Goal: Task Accomplishment & Management: Manage account settings

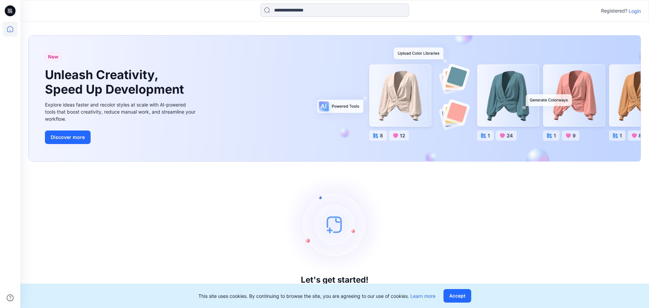
click at [635, 12] on p "Login" at bounding box center [634, 10] width 12 height 7
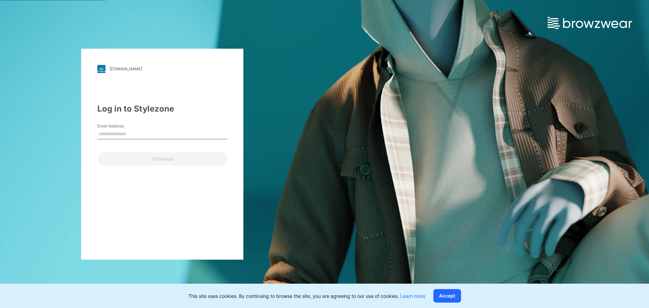
click at [143, 131] on input "Email Address" at bounding box center [162, 134] width 130 height 10
type input "**********"
click at [97, 152] on button "Continue" at bounding box center [162, 159] width 130 height 14
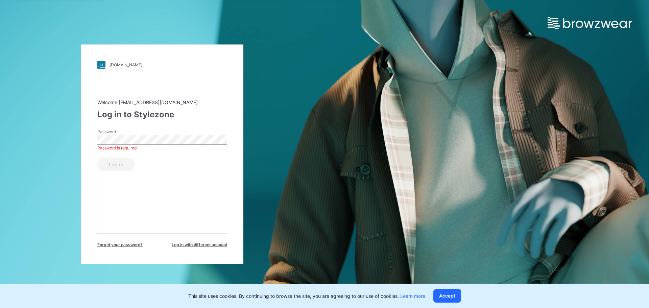
click at [122, 130] on label "Password" at bounding box center [120, 131] width 47 height 6
click at [124, 166] on button "Log in" at bounding box center [115, 164] width 37 height 14
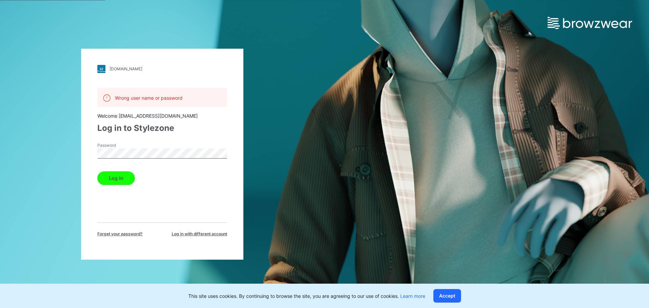
click at [92, 153] on div "[DOMAIN_NAME] Loading... Wrong user name or password Welcome [EMAIL_ADDRESS][DO…" at bounding box center [162, 154] width 162 height 211
click at [107, 179] on button "Log in" at bounding box center [115, 178] width 37 height 14
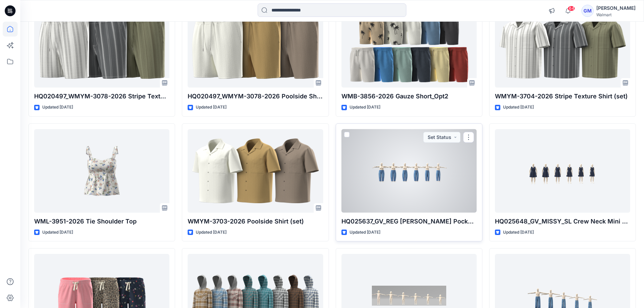
scroll to position [911, 0]
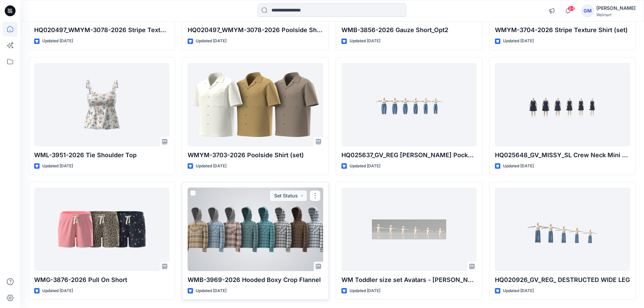
click at [288, 231] on div at bounding box center [254, 228] width 135 height 83
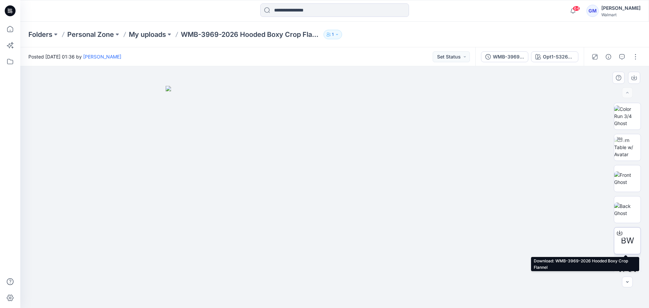
click at [618, 232] on icon at bounding box center [618, 232] width 5 height 5
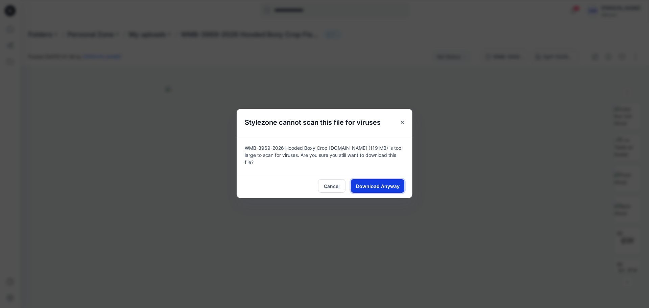
click at [368, 183] on span "Download Anyway" at bounding box center [378, 185] width 44 height 7
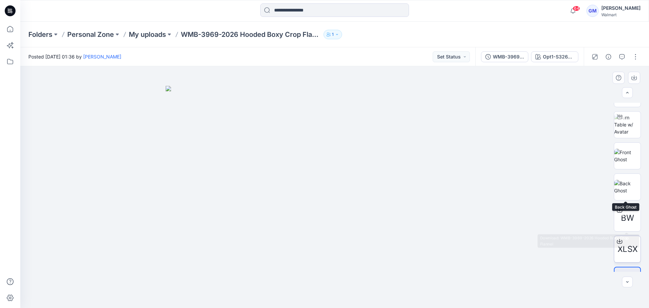
scroll to position [45, 0]
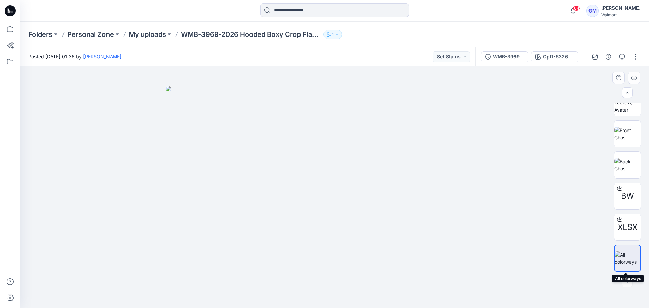
click at [626, 256] on img at bounding box center [627, 258] width 26 height 14
drag, startPoint x: 626, startPoint y: 256, endPoint x: 573, endPoint y: 156, distance: 113.8
click at [573, 157] on div at bounding box center [334, 187] width 628 height 242
click at [634, 77] on icon "button" at bounding box center [633, 77] width 5 height 5
click at [562, 147] on div at bounding box center [334, 187] width 628 height 242
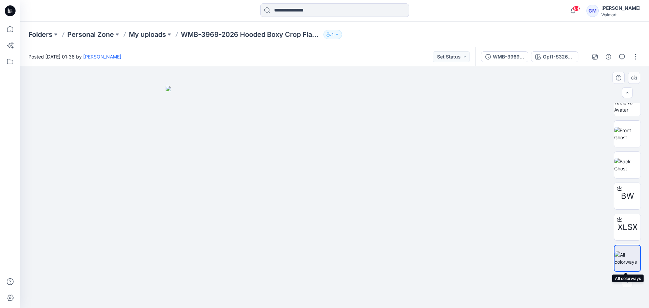
click at [626, 254] on img at bounding box center [627, 258] width 26 height 14
drag, startPoint x: 626, startPoint y: 254, endPoint x: 547, endPoint y: 138, distance: 140.1
click at [547, 138] on div at bounding box center [334, 187] width 628 height 242
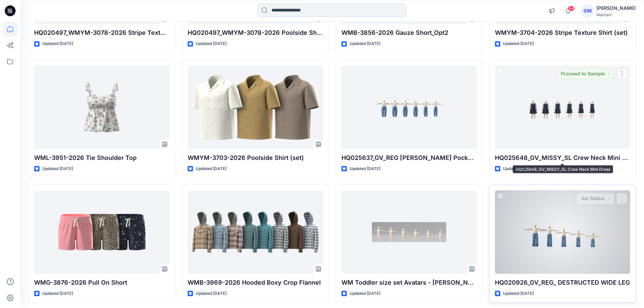
scroll to position [911, 0]
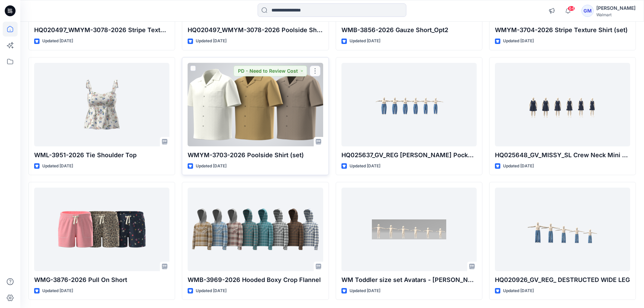
click at [250, 110] on div at bounding box center [254, 104] width 135 height 83
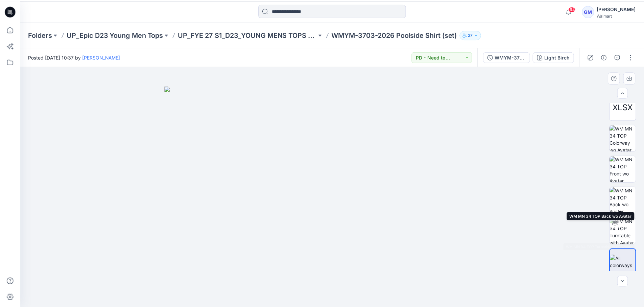
scroll to position [14, 0]
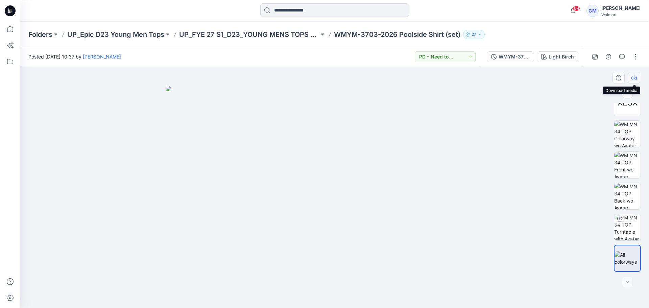
click at [633, 77] on icon "button" at bounding box center [633, 77] width 5 height 5
click at [9, 10] on icon at bounding box center [10, 10] width 11 height 11
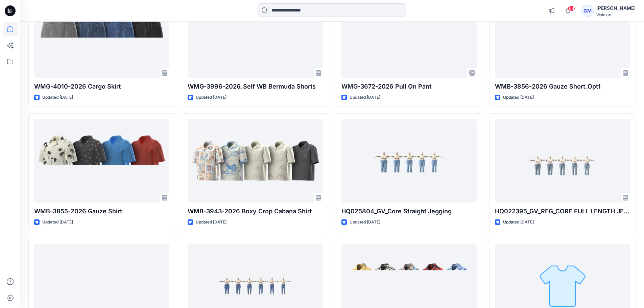
scroll to position [372, 0]
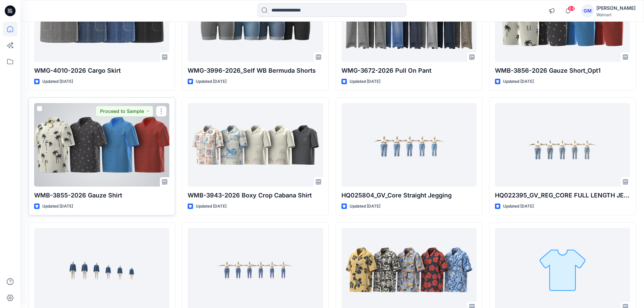
click at [113, 145] on div at bounding box center [101, 144] width 135 height 83
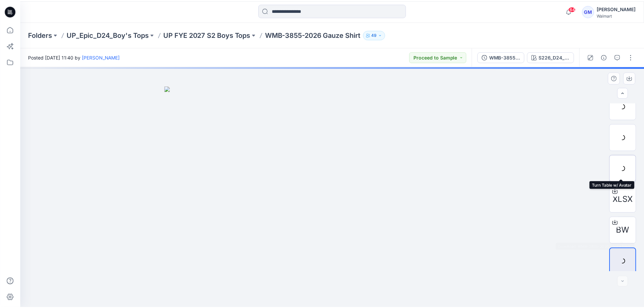
scroll to position [76, 0]
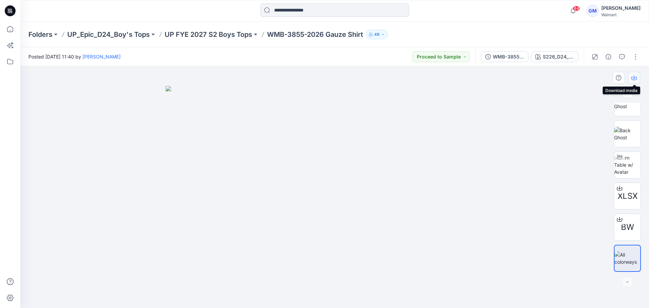
click at [633, 77] on icon "button" at bounding box center [633, 77] width 5 height 5
click at [616, 219] on icon at bounding box center [618, 219] width 5 height 5
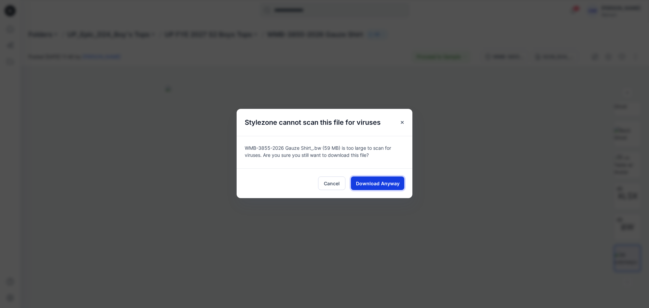
click at [383, 184] on span "Download Anyway" at bounding box center [378, 183] width 44 height 7
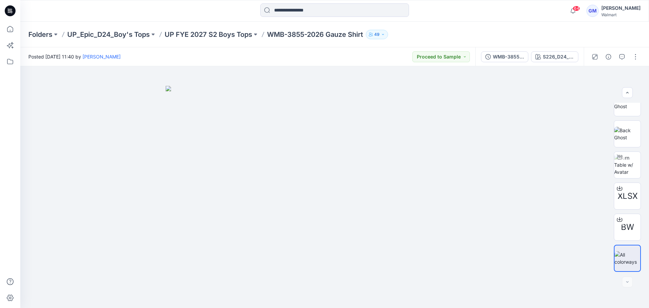
click at [7, 7] on icon at bounding box center [10, 10] width 11 height 11
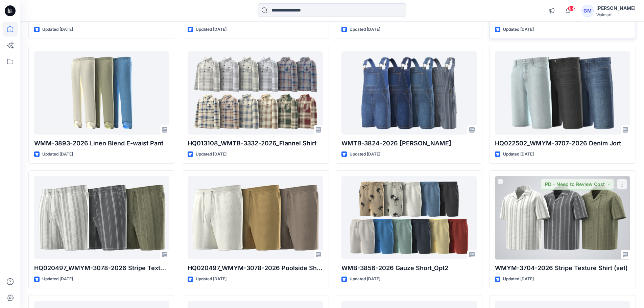
scroll to position [505, 0]
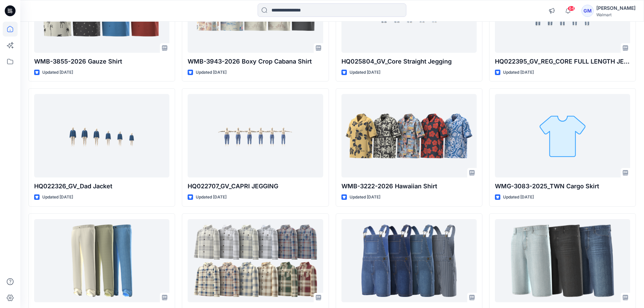
click at [596, 11] on div "[PERSON_NAME]" at bounding box center [615, 8] width 39 height 8
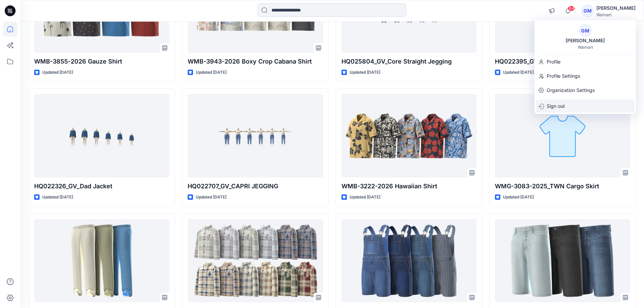
click at [554, 105] on p "Sign out" at bounding box center [555, 106] width 18 height 13
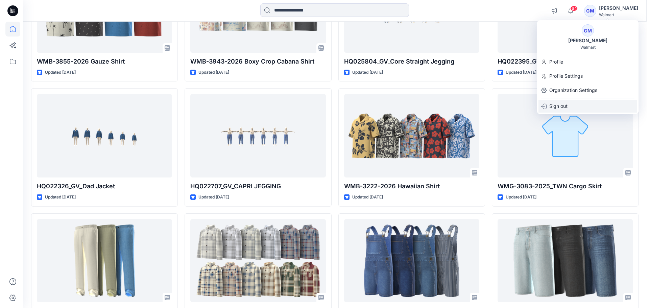
scroll to position [508, 0]
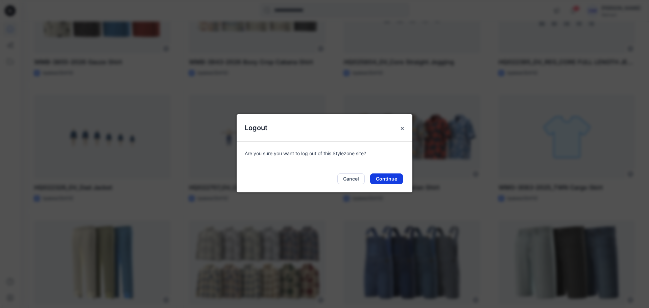
click at [394, 182] on button "Continue" at bounding box center [386, 178] width 33 height 11
